Goal: Task Accomplishment & Management: Complete application form

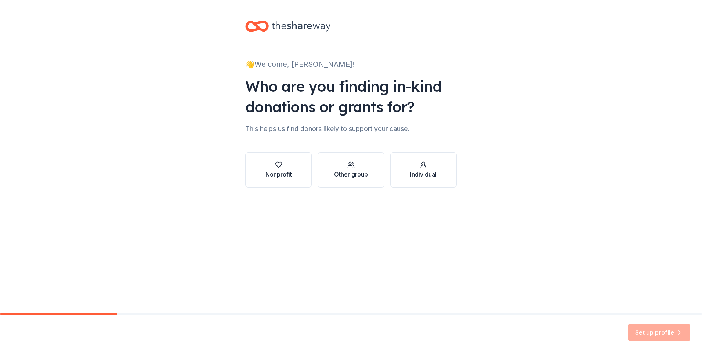
click at [275, 188] on div "👋 Welcome, [PERSON_NAME]! Who are you finding in-kind donations or grants for? …" at bounding box center [351, 111] width 235 height 223
click at [275, 175] on div "Nonprofit" at bounding box center [279, 174] width 26 height 9
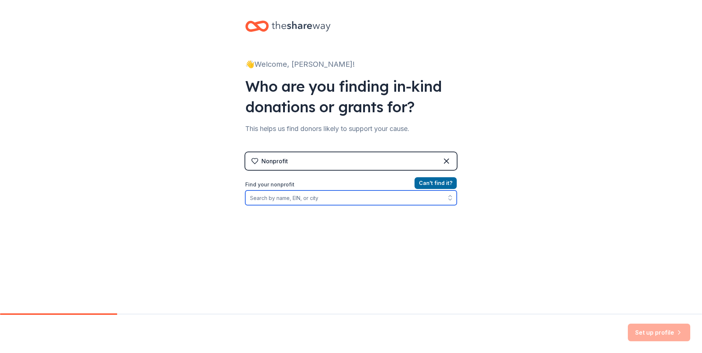
click at [321, 199] on input "Find your nonprofit" at bounding box center [351, 198] width 212 height 15
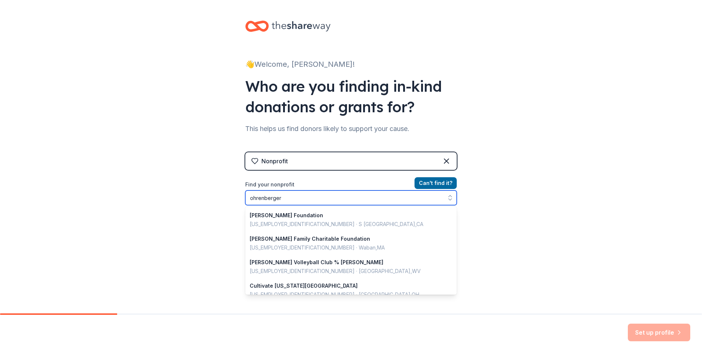
type input "ohrenberger"
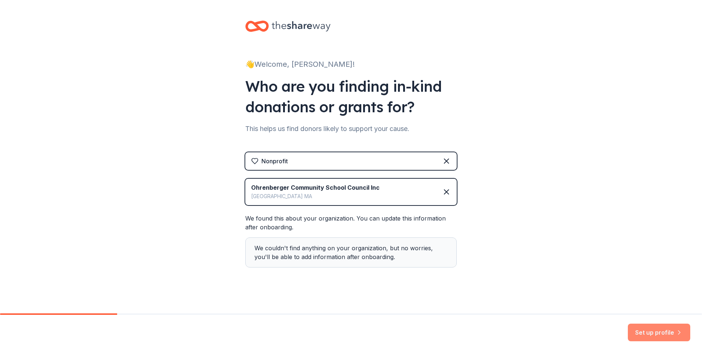
click at [659, 338] on button "Set up profile" at bounding box center [659, 333] width 62 height 18
click at [356, 189] on div "Ohrenberger Community School Council Inc" at bounding box center [315, 187] width 129 height 9
click at [447, 193] on icon at bounding box center [446, 192] width 9 height 9
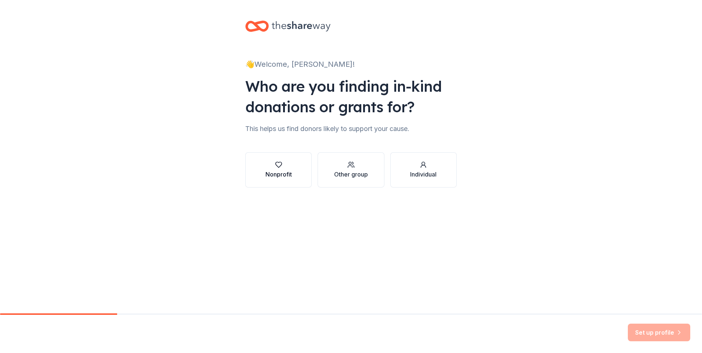
click at [277, 174] on div "Nonprofit" at bounding box center [279, 174] width 26 height 9
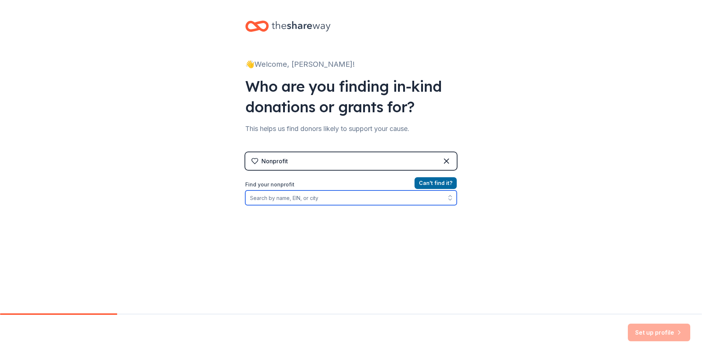
click at [298, 194] on input "Find your nonprofit" at bounding box center [351, 198] width 212 height 15
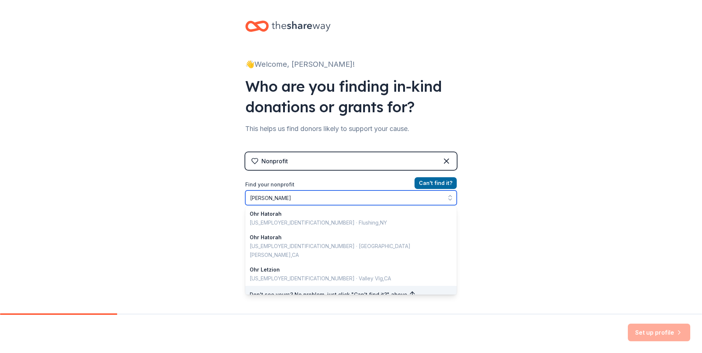
scroll to position [25, 0]
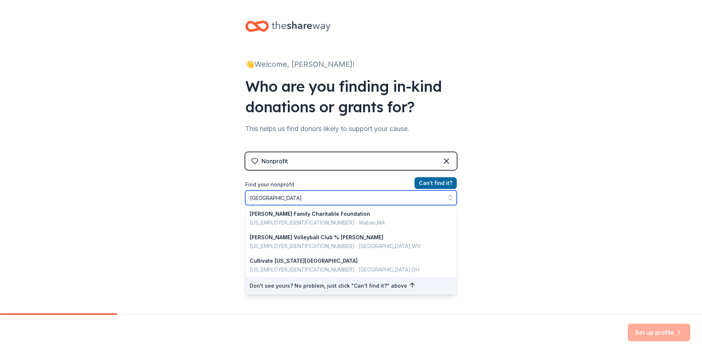
type input "[GEOGRAPHIC_DATA]"
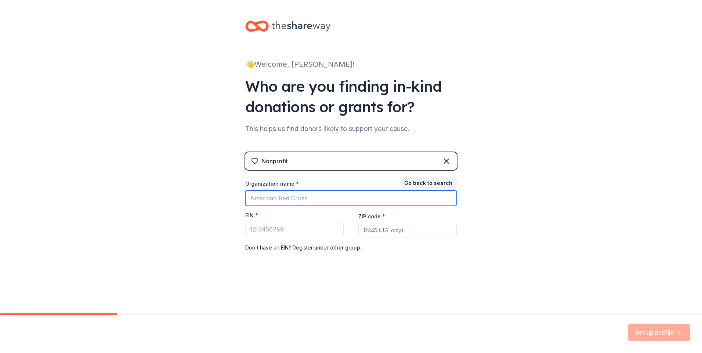
click at [294, 200] on input "Organization name *" at bounding box center [351, 198] width 212 height 15
type input "[GEOGRAPHIC_DATA]"
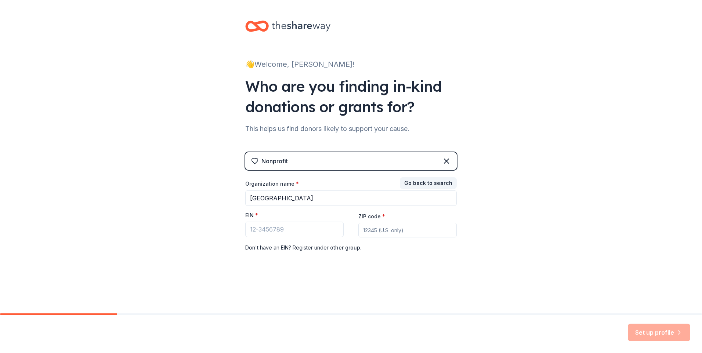
type input "02132"
click at [300, 236] on input "EIN *" at bounding box center [294, 229] width 98 height 15
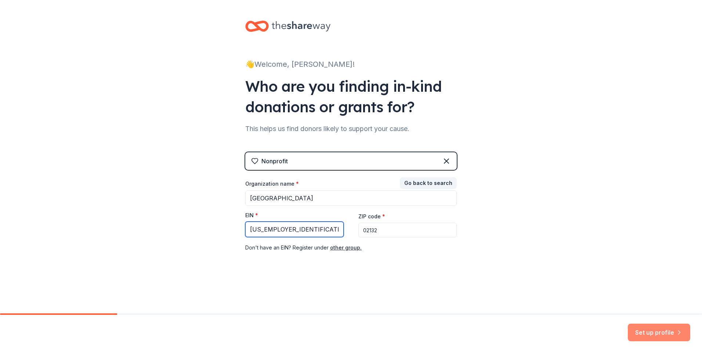
type input "[US_EMPLOYER_IDENTIFICATION_NUMBER]"
click at [646, 337] on button "Set up profile" at bounding box center [659, 333] width 62 height 18
click at [570, 328] on div "Set up profile" at bounding box center [351, 334] width 702 height 38
click at [302, 271] on div "👋 Welcome, [PERSON_NAME]! Who are you finding in-kind donations or grants for? …" at bounding box center [351, 151] width 235 height 302
click at [280, 227] on input "[US_EMPLOYER_IDENTIFICATION_NUMBER]" at bounding box center [294, 229] width 98 height 15
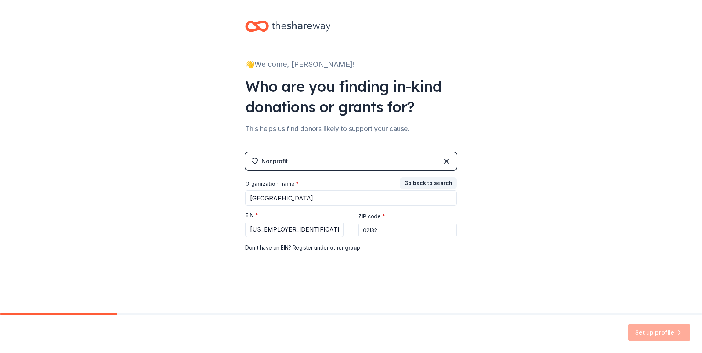
click at [288, 248] on div "Don ' t have an EIN? Register under other group." at bounding box center [351, 247] width 212 height 9
drag, startPoint x: 389, startPoint y: 225, endPoint x: 387, endPoint y: 221, distance: 4.9
click at [389, 225] on input "02132" at bounding box center [407, 230] width 98 height 15
click at [358, 199] on input "[GEOGRAPHIC_DATA]" at bounding box center [351, 198] width 212 height 15
click at [352, 302] on div "👋 Welcome, [PERSON_NAME]! Who are you finding in-kind donations or grants for? …" at bounding box center [351, 151] width 235 height 302
